Goal: Task Accomplishment & Management: Manage account settings

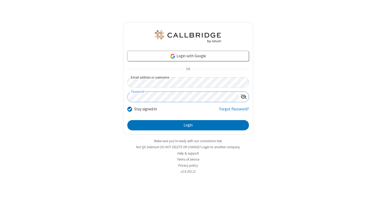
click at [127, 120] on button "Login" at bounding box center [187, 125] width 121 height 10
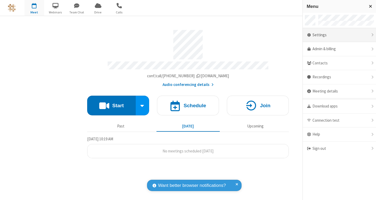
click at [351, 37] on div "Settings" at bounding box center [338, 35] width 73 height 14
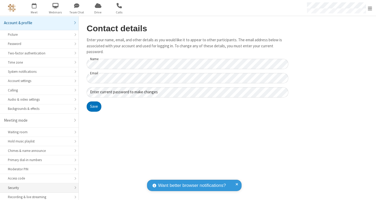
click at [47, 190] on div "Security" at bounding box center [39, 187] width 63 height 5
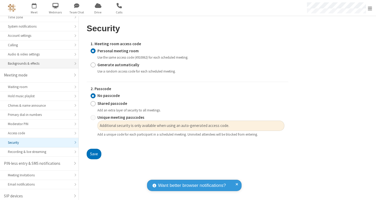
scroll to position [47, 0]
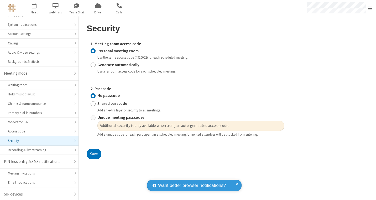
click at [126, 65] on strong "Generate automatically" at bounding box center [118, 64] width 42 height 5
click at [95, 65] on input "Generate automatically" at bounding box center [92, 65] width 5 height 6
radio input "true"
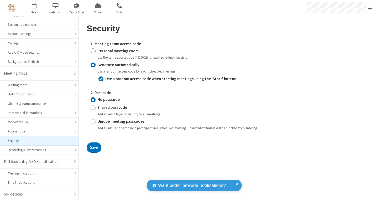
click at [106, 54] on div "Personal meeting room Use the same access code (4910062) for each scheduled mee…" at bounding box center [187, 54] width 194 height 12
click at [90, 48] on input "Personal meeting room" at bounding box center [92, 51] width 5 height 6
radio input "true"
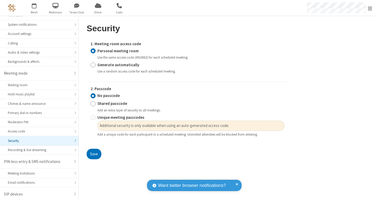
click at [174, 44] on label "1. Meeting room access code" at bounding box center [187, 44] width 194 height 6
click at [43, 131] on div "Access code" at bounding box center [39, 131] width 63 height 5
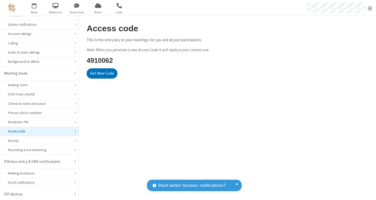
click at [40, 134] on li "Access code" at bounding box center [39, 131] width 78 height 9
click at [40, 138] on div "Security" at bounding box center [39, 140] width 63 height 5
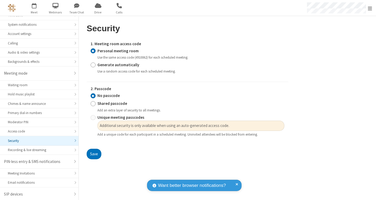
click at [113, 67] on label "Generate automatically" at bounding box center [190, 65] width 187 height 6
click at [95, 67] on input "Generate automatically" at bounding box center [92, 65] width 5 height 6
radio input "true"
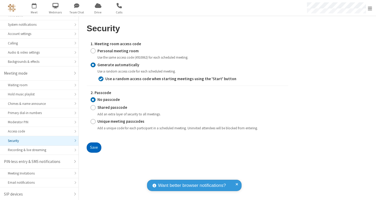
click at [92, 144] on button "Save" at bounding box center [94, 147] width 15 height 10
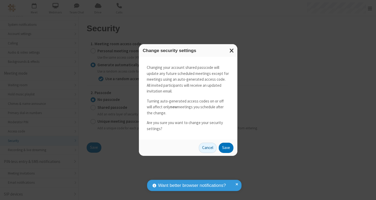
click at [231, 142] on div "Cancel Save" at bounding box center [187, 146] width 93 height 12
click at [229, 146] on button "Save" at bounding box center [226, 147] width 15 height 10
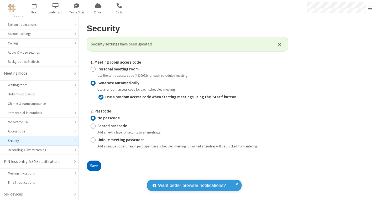
click at [99, 167] on button "Save" at bounding box center [94, 165] width 15 height 10
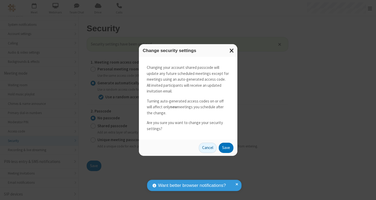
click at [229, 49] on button "Close modal" at bounding box center [231, 50] width 11 height 13
